Goal: Transaction & Acquisition: Book appointment/travel/reservation

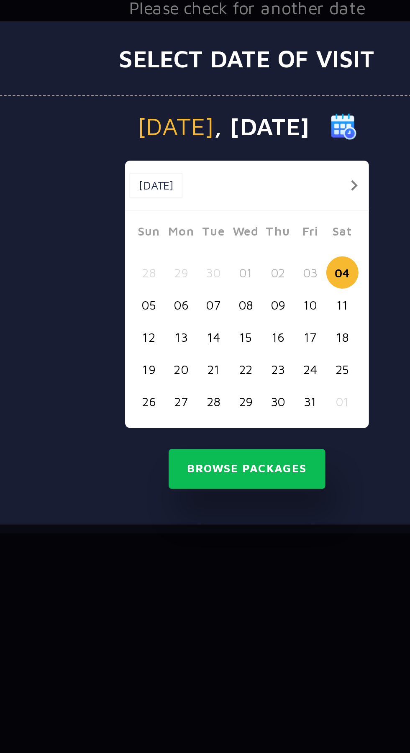
click at [256, 340] on button "button" at bounding box center [256, 334] width 10 height 10
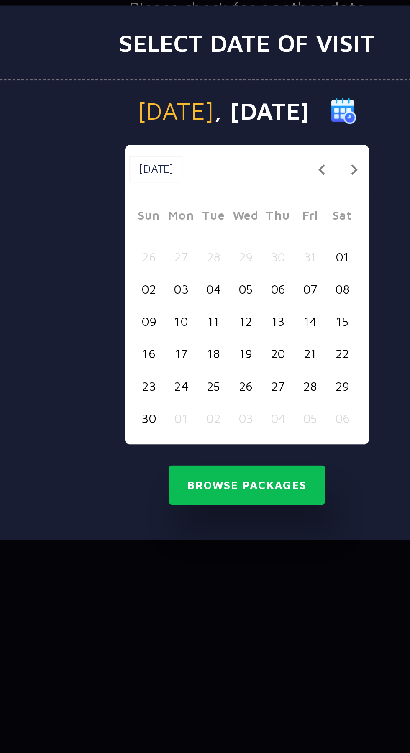
click at [241, 332] on button "button" at bounding box center [241, 327] width 10 height 10
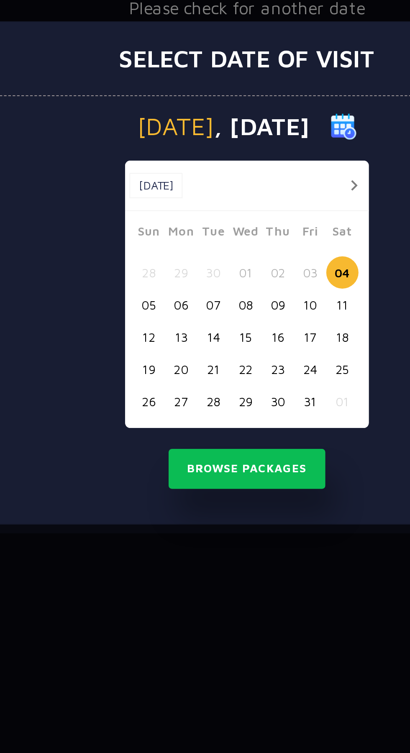
click at [155, 431] on button "19" at bounding box center [157, 422] width 15 height 15
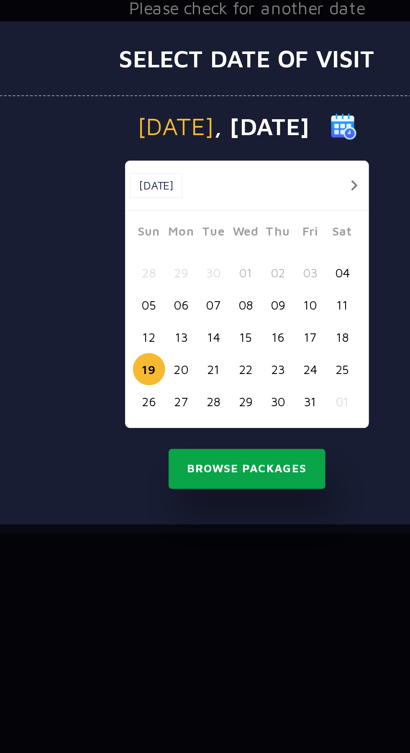
click at [223, 480] on button "Browse Packages" at bounding box center [204, 470] width 75 height 19
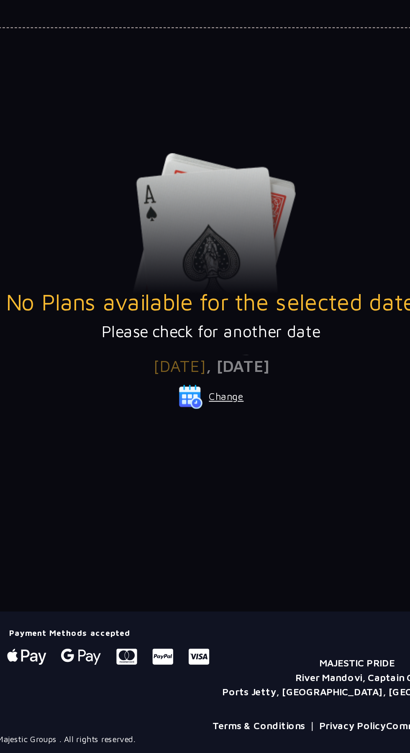
click at [181, 265] on span "[DATE]" at bounding box center [188, 267] width 27 height 10
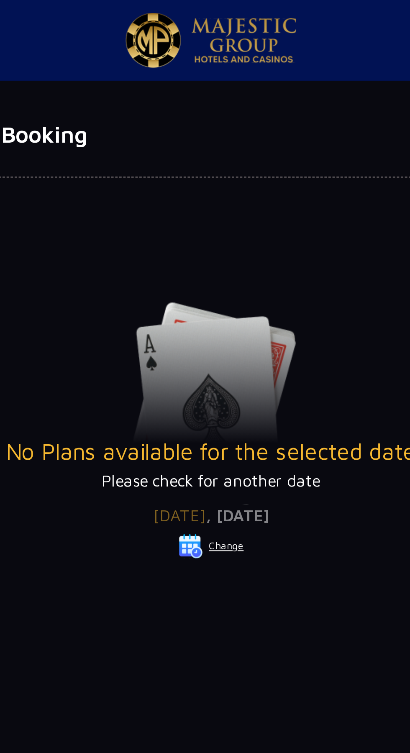
click at [263, 186] on div "No Plans available for the selected date Please check for another date" at bounding box center [204, 206] width 291 height 99
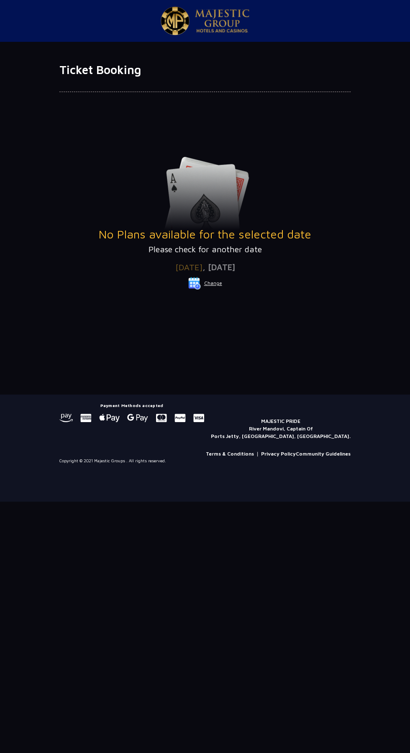
click at [141, 68] on h1 "Ticket Booking" at bounding box center [204, 70] width 291 height 14
click at [91, 90] on div at bounding box center [204, 84] width 291 height 15
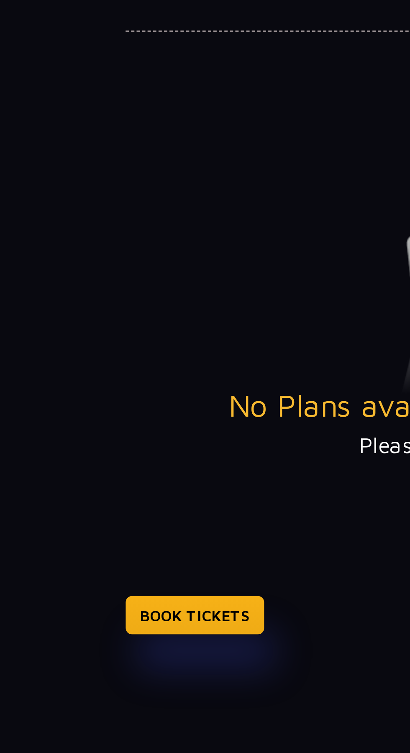
click at [87, 313] on link "BOOK TICKETS" at bounding box center [85, 314] width 53 height 15
